Goal: Consume media (video, audio): Consume media (video, audio)

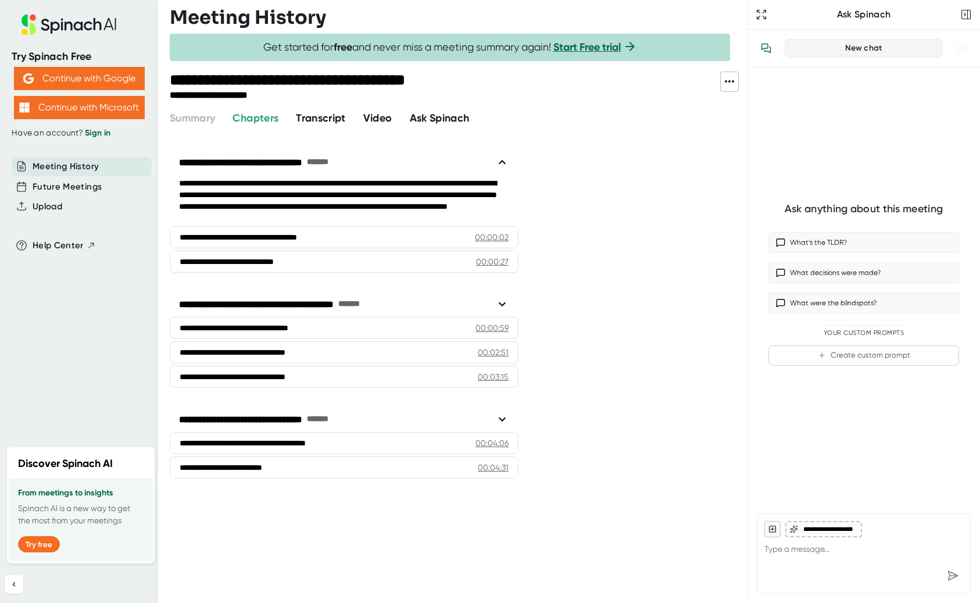
click at [385, 116] on span "Video" at bounding box center [377, 118] width 29 height 13
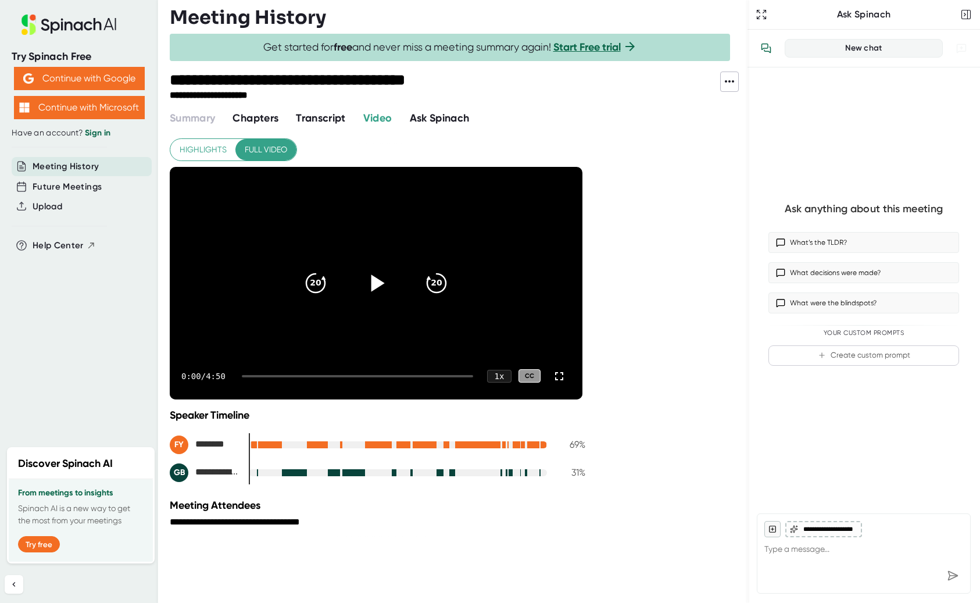
click at [382, 282] on icon at bounding box center [377, 282] width 13 height 17
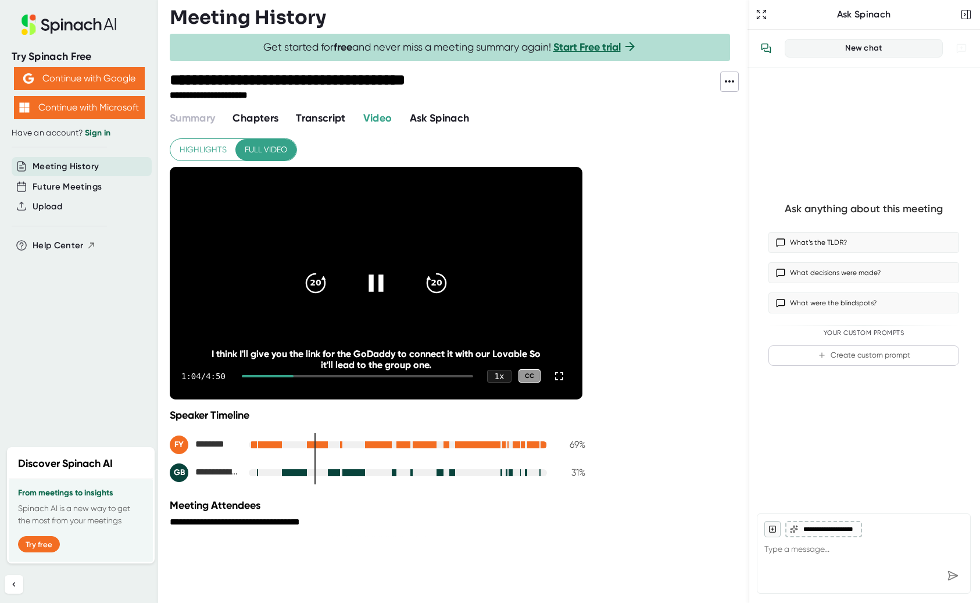
click at [370, 282] on icon at bounding box center [375, 282] width 15 height 17
click at [374, 283] on icon at bounding box center [377, 282] width 13 height 17
click at [317, 282] on icon "20" at bounding box center [315, 282] width 29 height 29
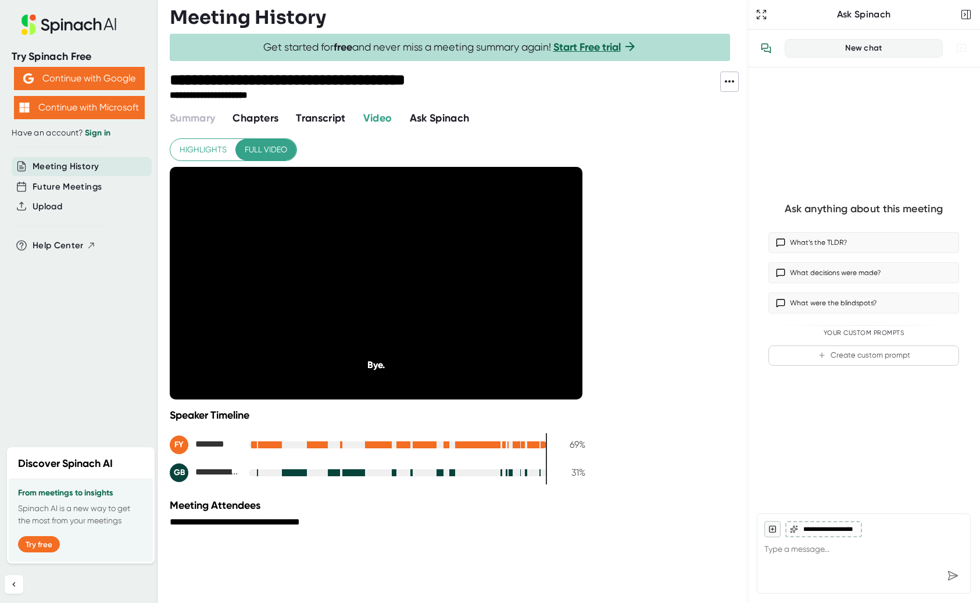
click at [59, 164] on span "Meeting History" at bounding box center [66, 166] width 66 height 13
